Goal: Task Accomplishment & Management: Manage account settings

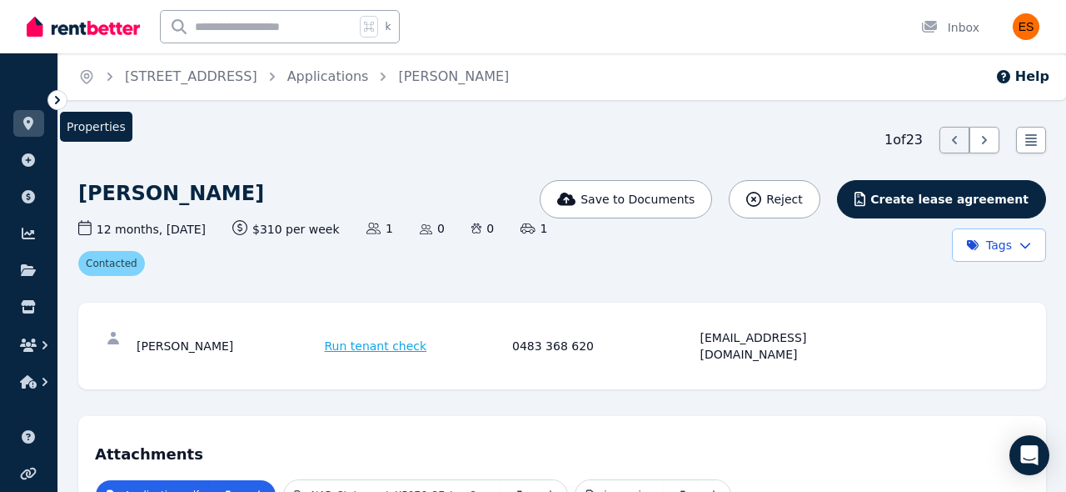
click at [27, 119] on icon at bounding box center [28, 123] width 10 height 13
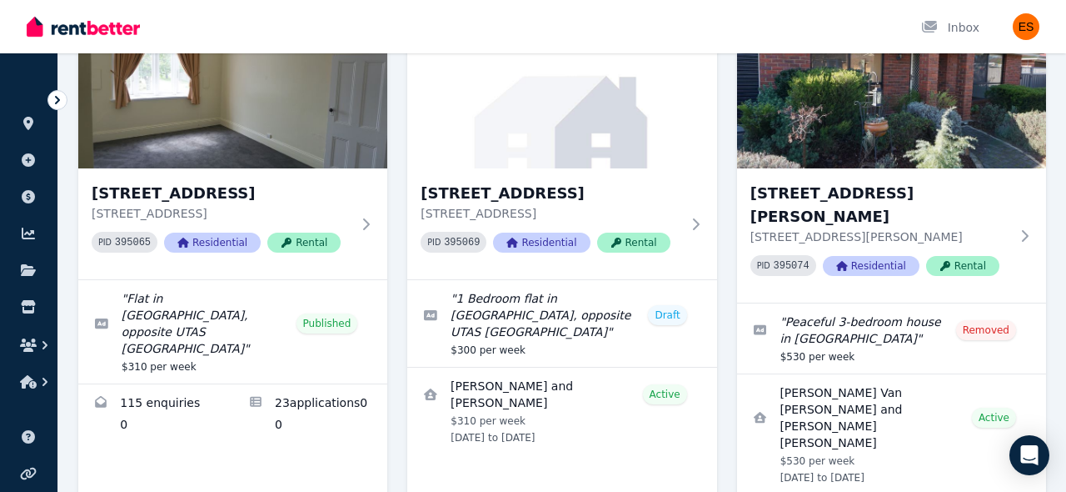
scroll to position [172, 0]
click at [695, 238] on div "[STREET_ADDRESS] PID 395069 Residential Rental" at bounding box center [561, 222] width 309 height 111
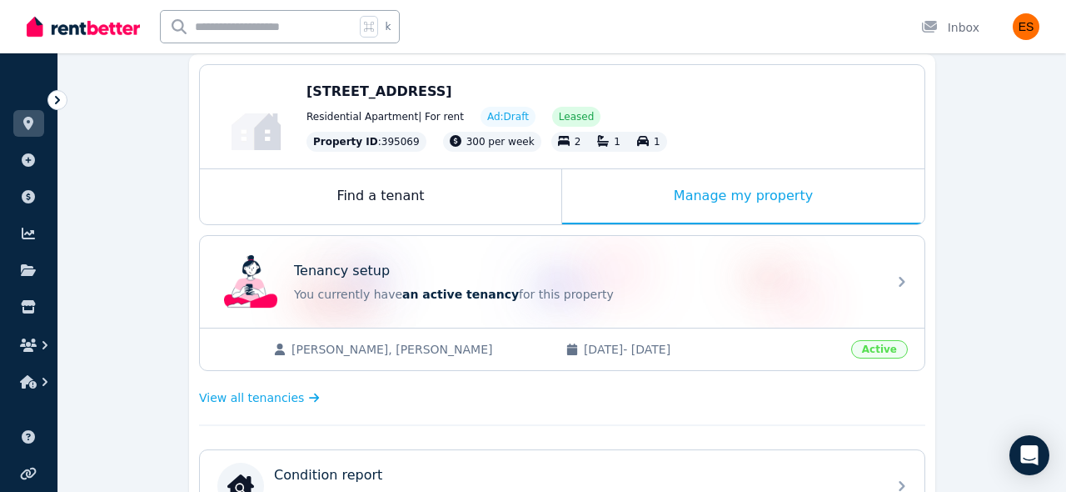
scroll to position [190, 0]
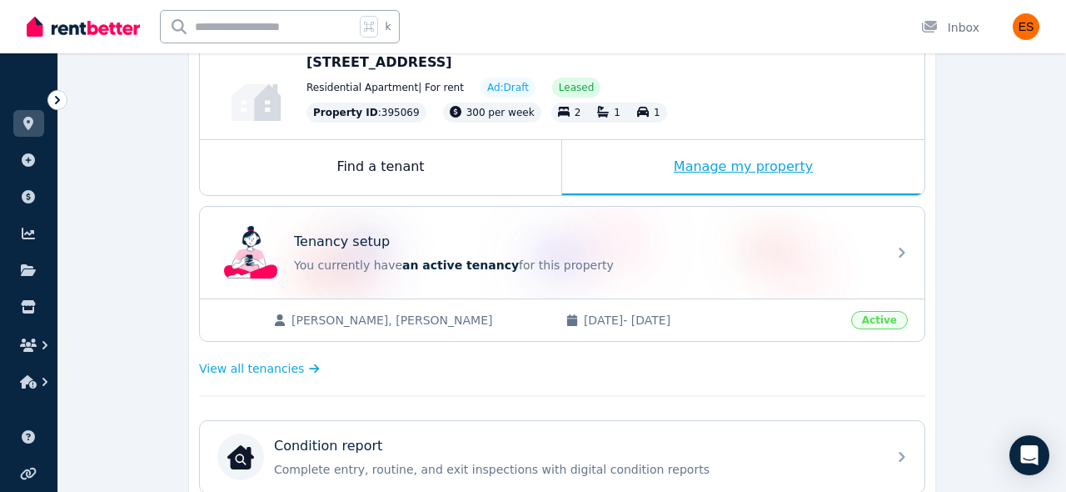
click at [734, 175] on div "Manage my property" at bounding box center [743, 167] width 362 height 55
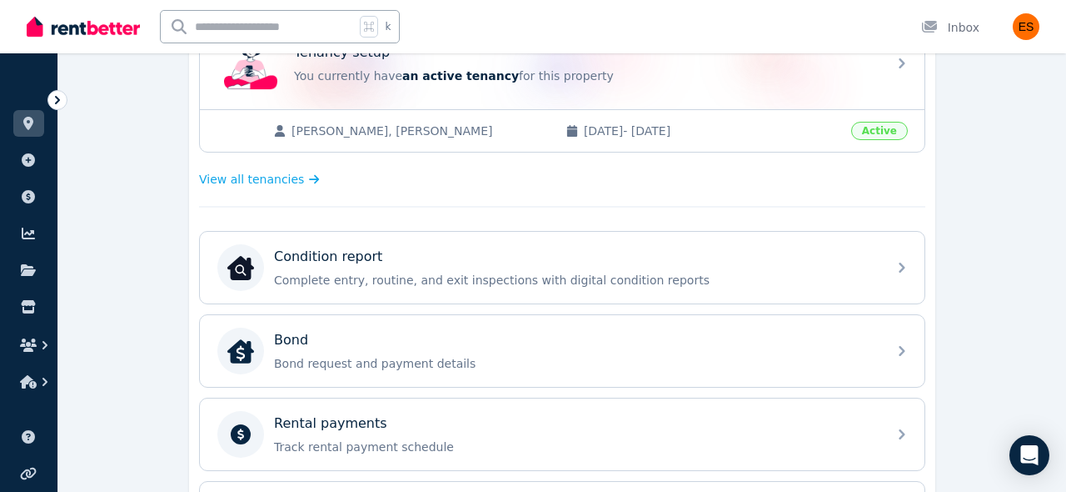
scroll to position [380, 0]
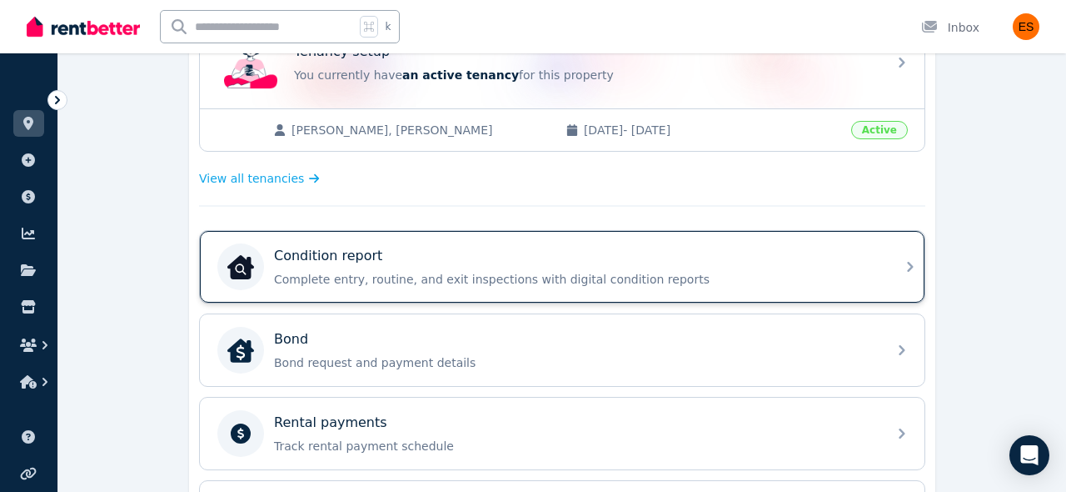
click at [671, 267] on div "Condition report Complete entry, routine, and exit inspections with digital con…" at bounding box center [575, 267] width 603 height 42
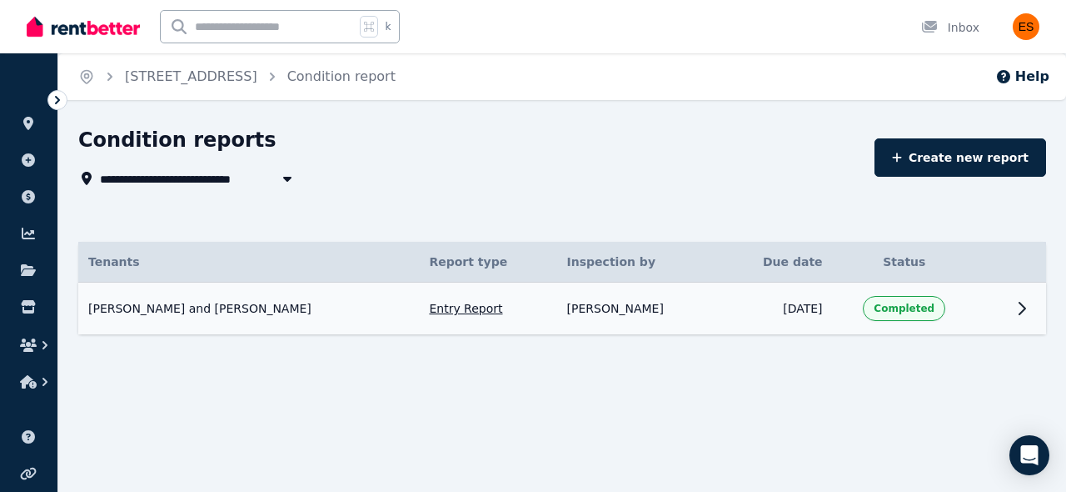
click at [1020, 312] on icon at bounding box center [1023, 308] width 6 height 12
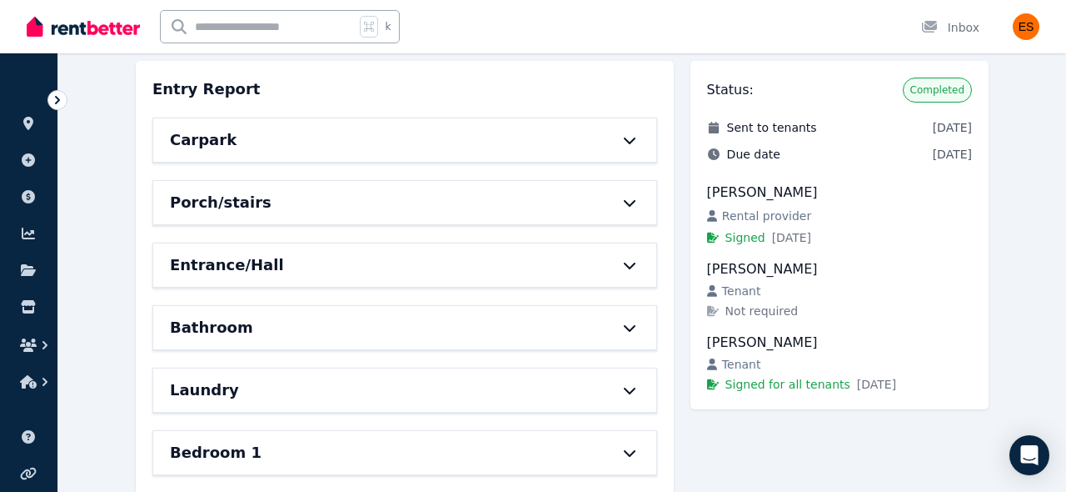
scroll to position [109, 0]
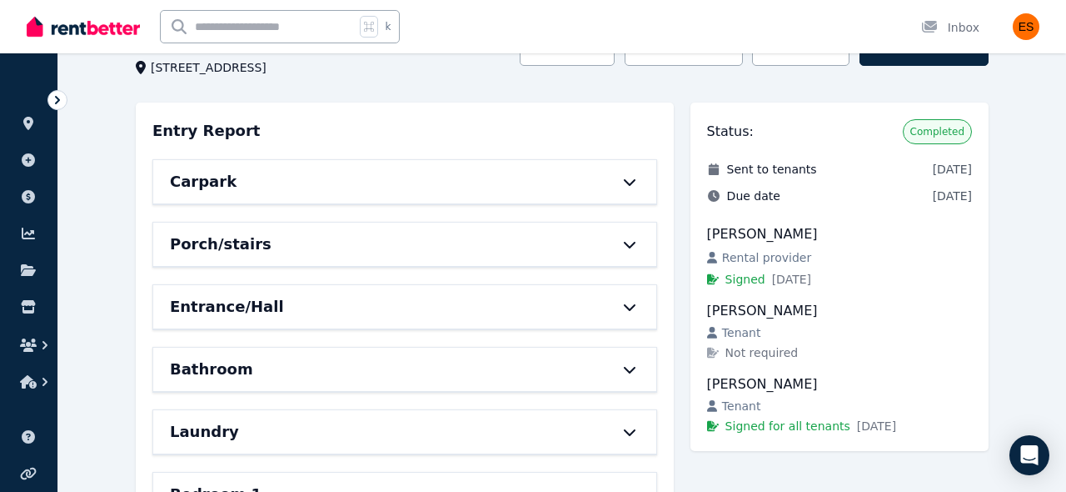
click at [640, 176] on div "Carpark" at bounding box center [404, 181] width 503 height 43
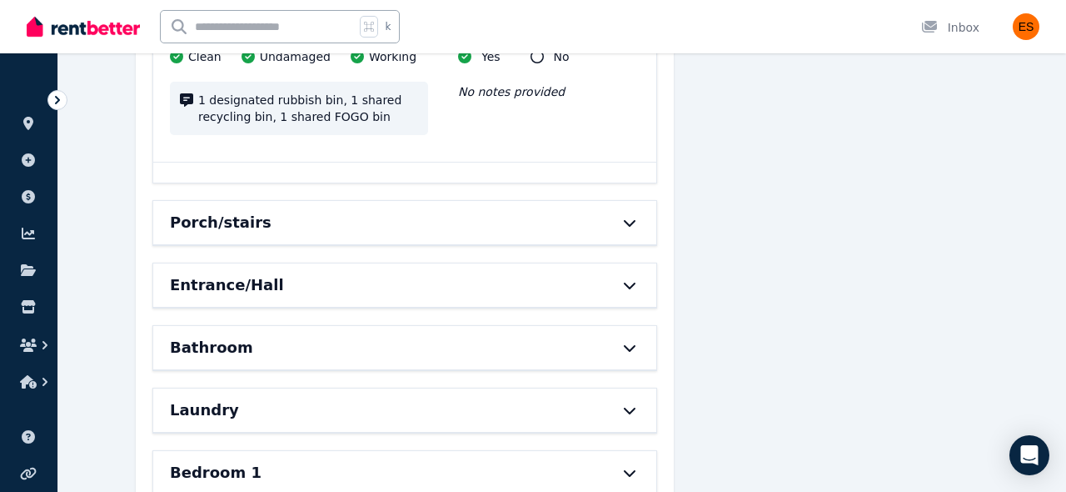
scroll to position [547, 0]
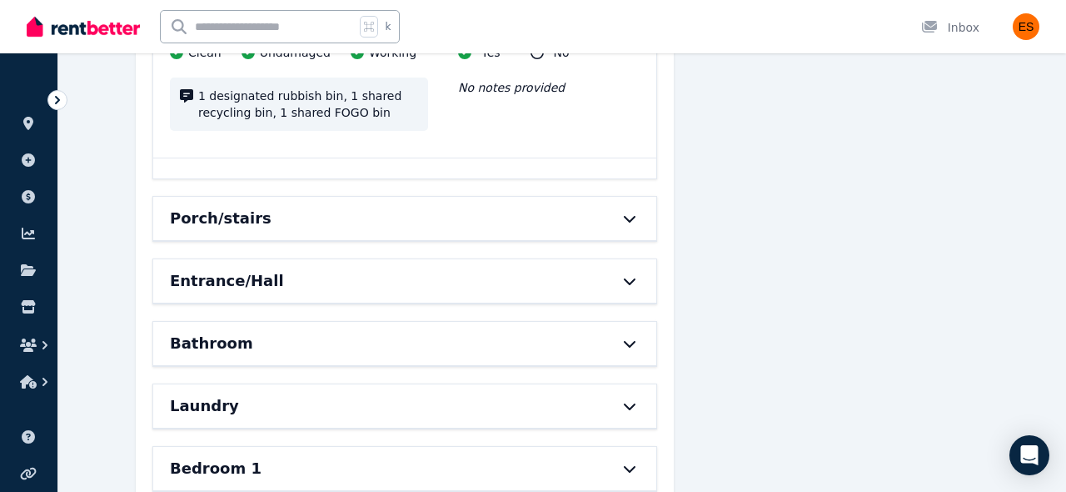
click at [628, 214] on icon at bounding box center [630, 218] width 20 height 13
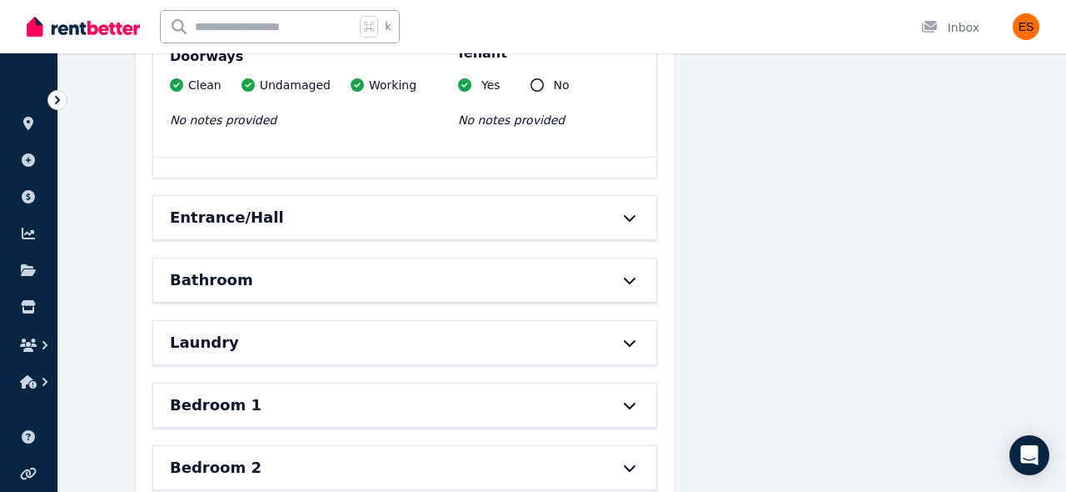
scroll to position [1923, 0]
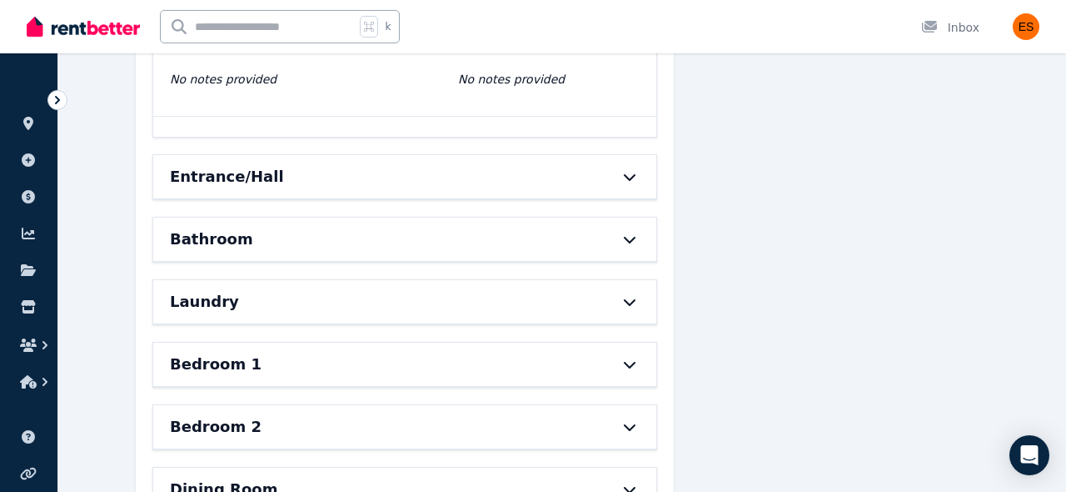
click at [627, 238] on icon at bounding box center [630, 238] width 20 height 13
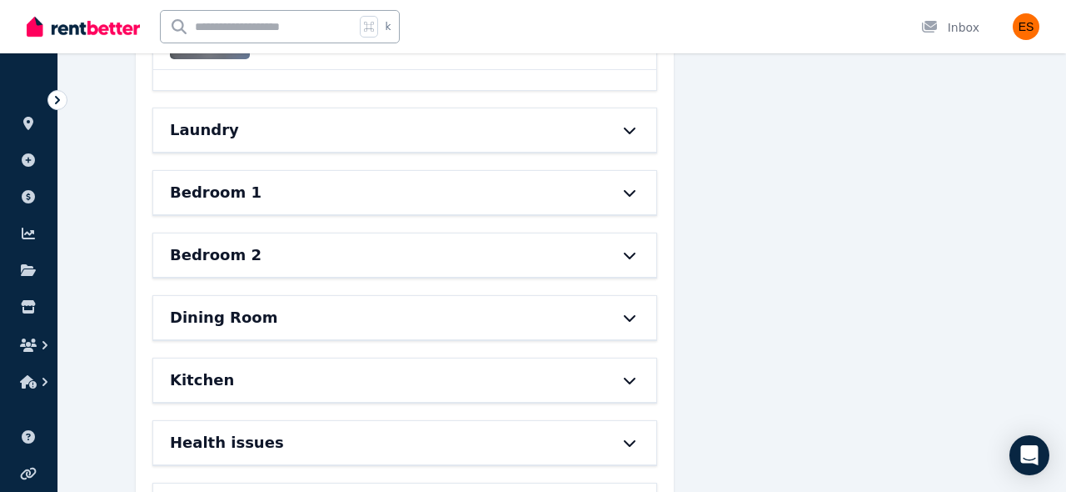
scroll to position [4883, 0]
click at [638, 129] on icon at bounding box center [630, 128] width 20 height 13
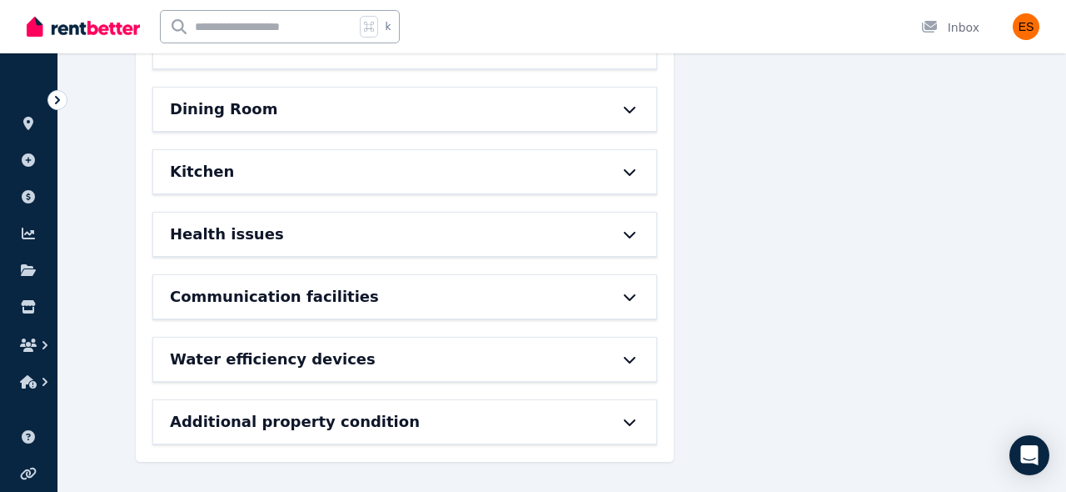
scroll to position [5800, 0]
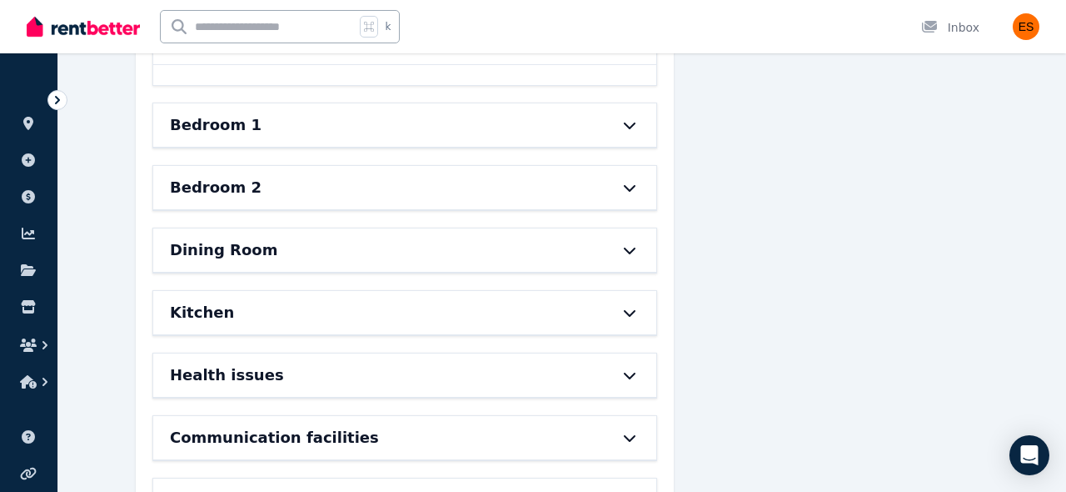
click at [628, 124] on icon at bounding box center [630, 124] width 20 height 13
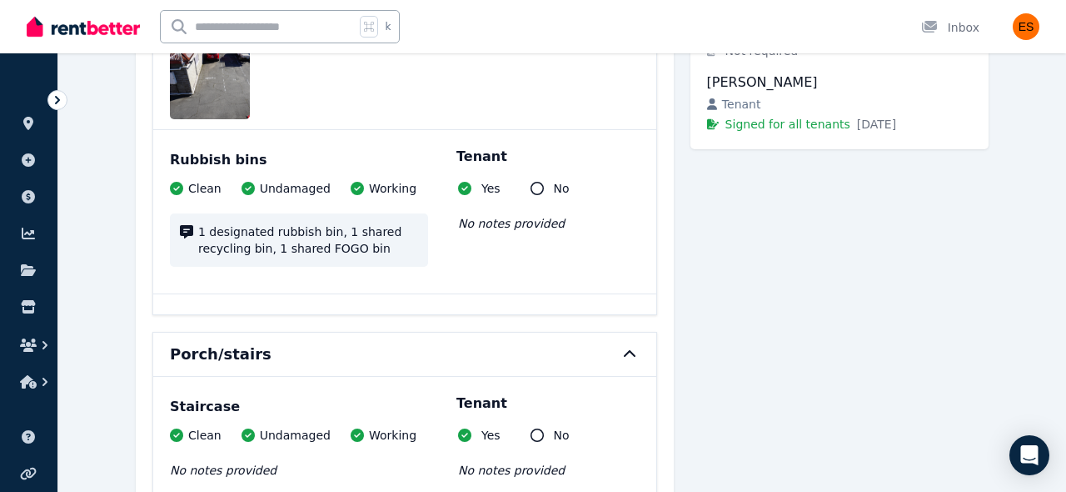
scroll to position [91, 0]
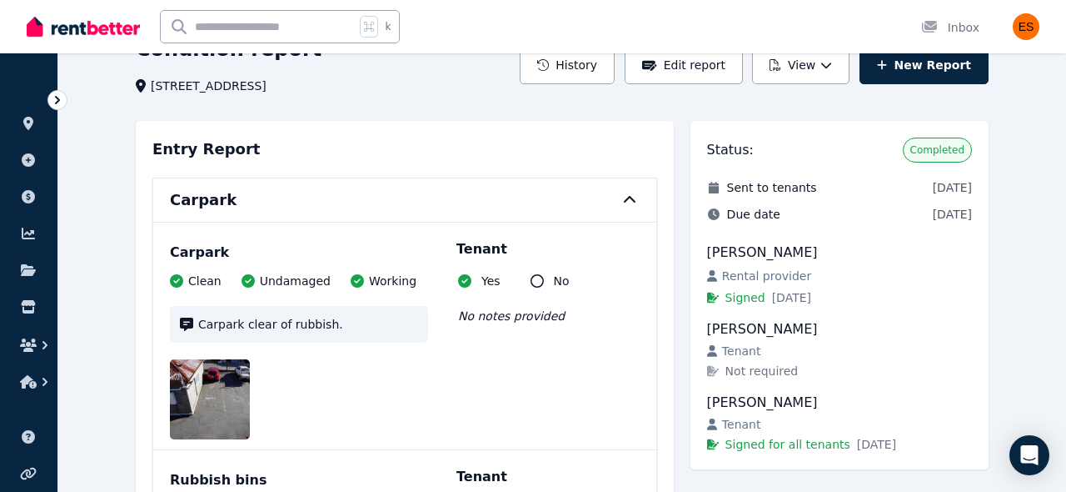
click at [637, 197] on icon at bounding box center [630, 199] width 20 height 13
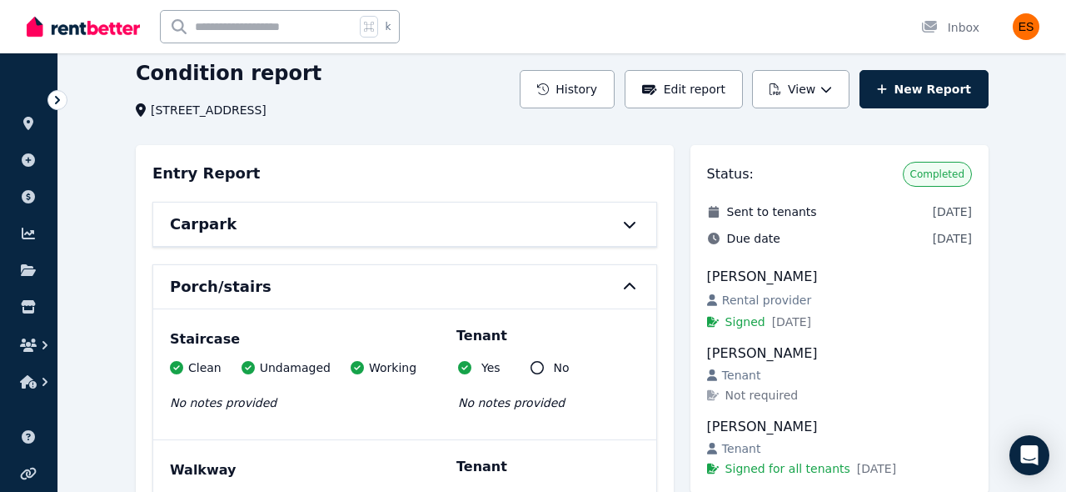
scroll to position [77, 0]
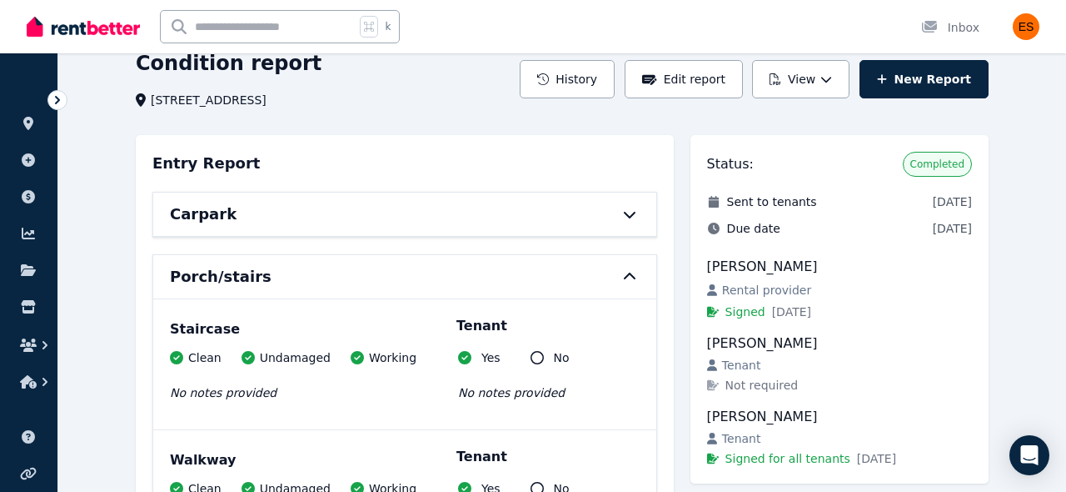
click at [622, 281] on icon at bounding box center [630, 276] width 20 height 13
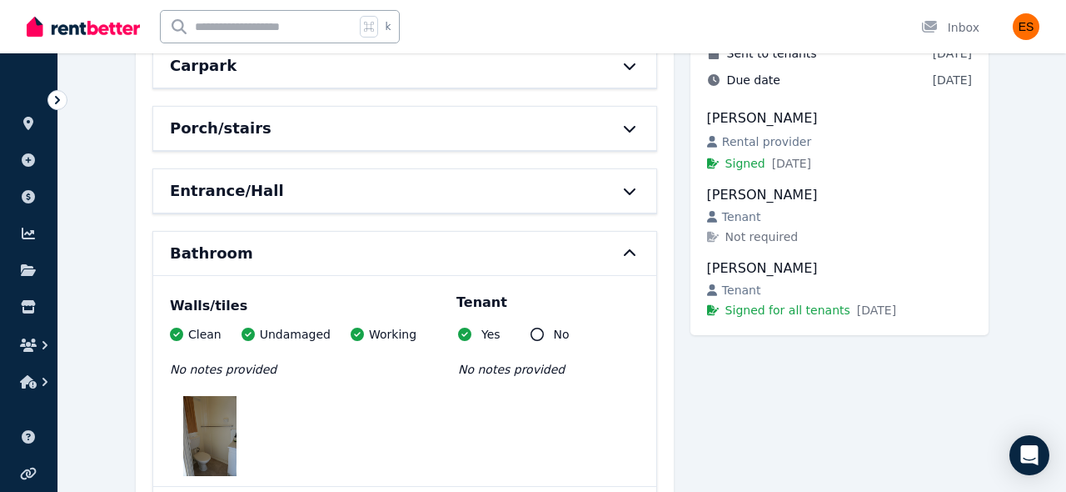
scroll to position [227, 0]
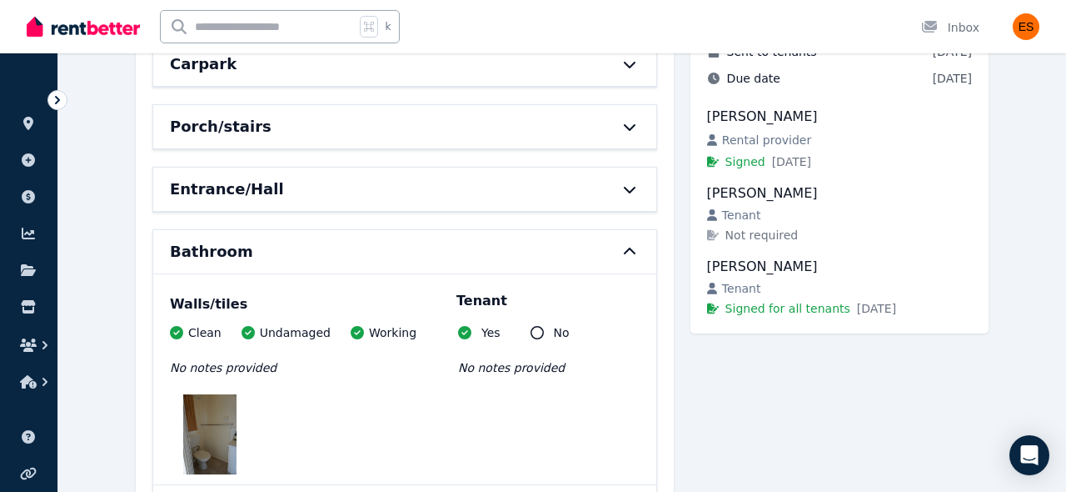
click at [637, 240] on div "Bathroom" at bounding box center [404, 251] width 503 height 43
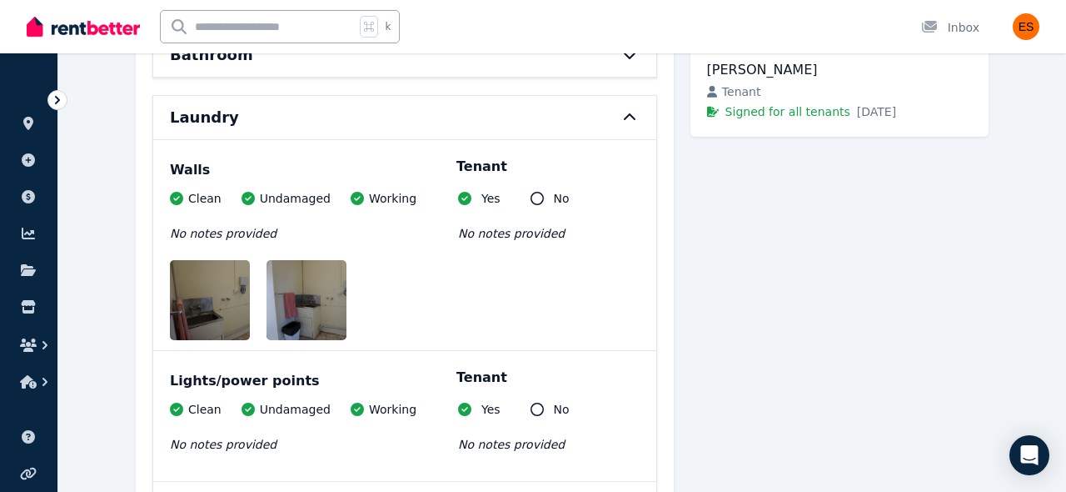
scroll to position [425, 0]
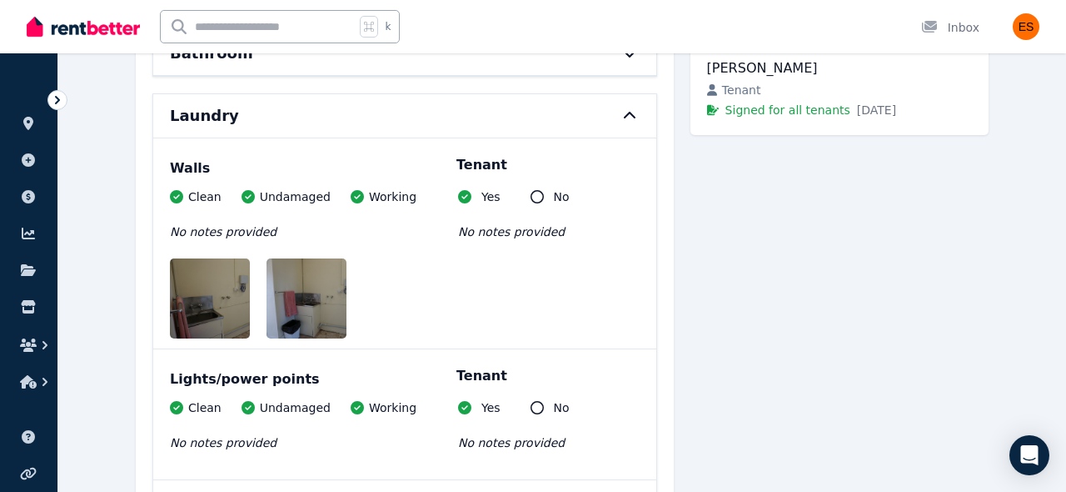
click at [627, 117] on icon at bounding box center [630, 115] width 20 height 13
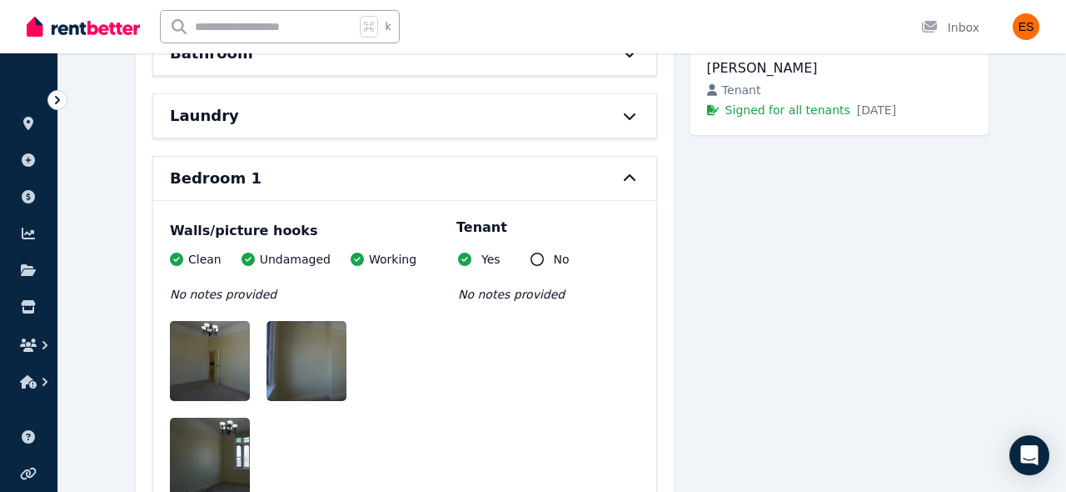
click at [628, 180] on icon at bounding box center [630, 178] width 20 height 13
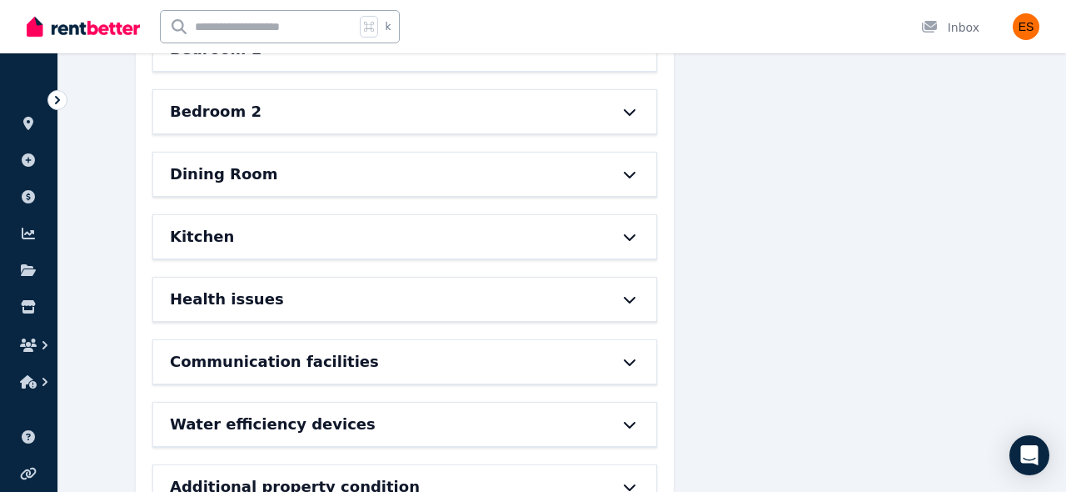
scroll to position [557, 0]
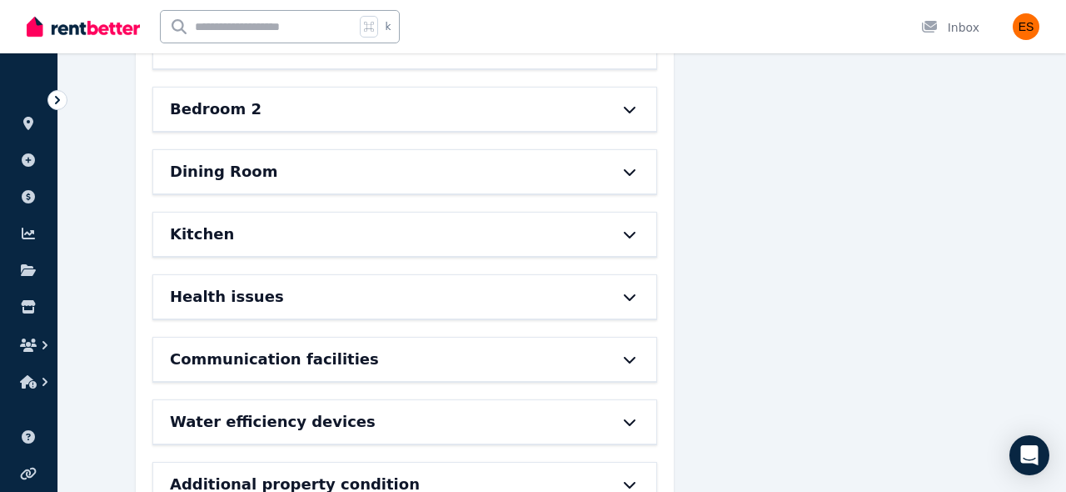
click at [627, 238] on icon at bounding box center [630, 233] width 20 height 13
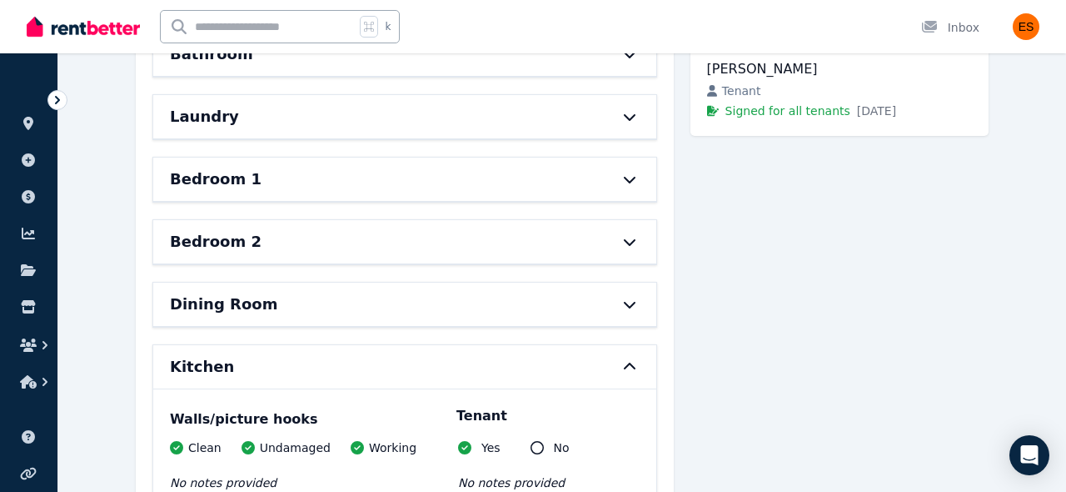
scroll to position [425, 0]
click at [628, 366] on icon at bounding box center [630, 365] width 20 height 13
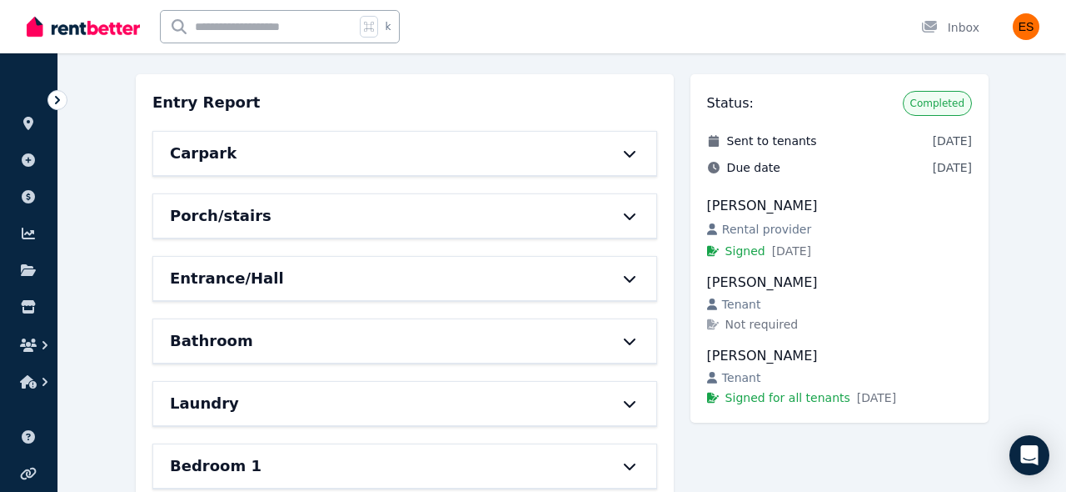
scroll to position [0, 0]
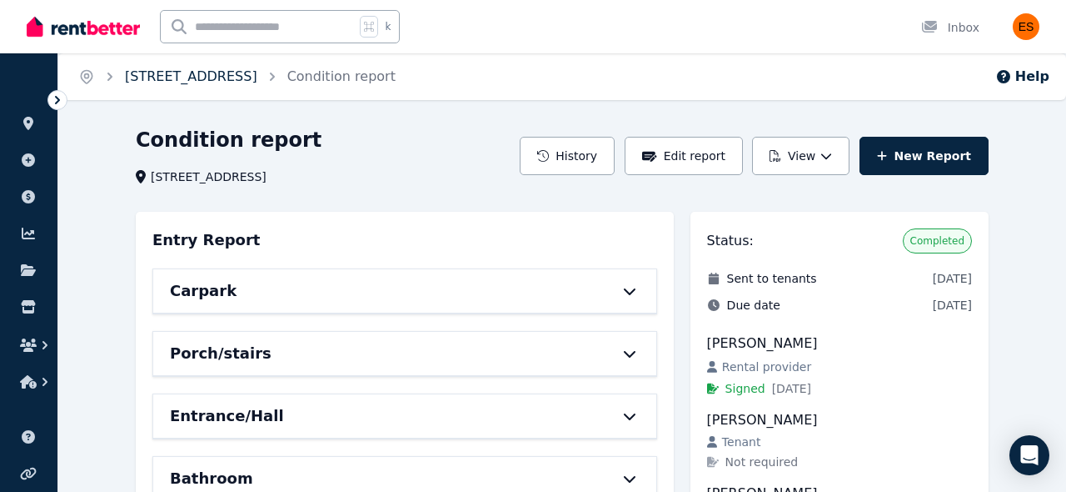
click at [159, 74] on link "[STREET_ADDRESS]" at bounding box center [191, 76] width 132 height 16
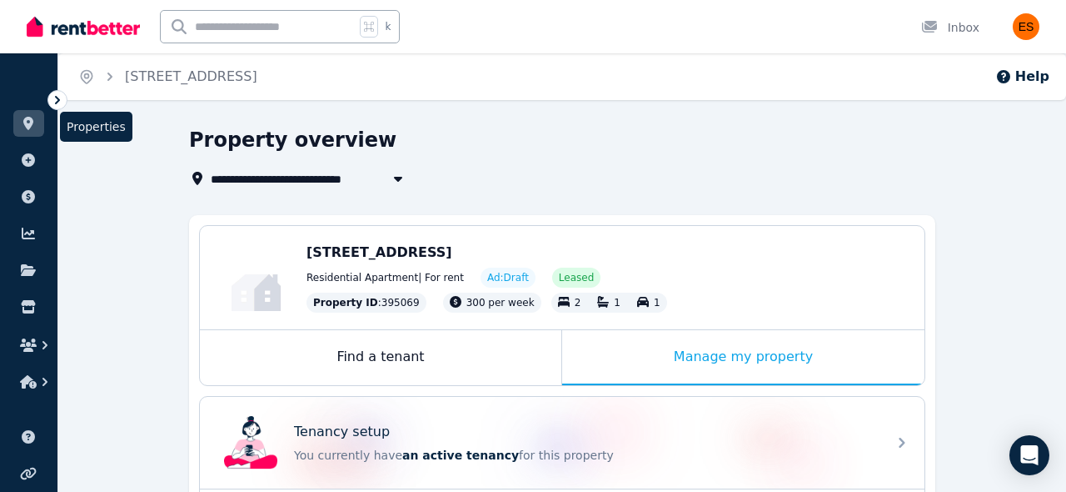
click at [27, 124] on icon at bounding box center [28, 123] width 10 height 13
